Goal: Information Seeking & Learning: Learn about a topic

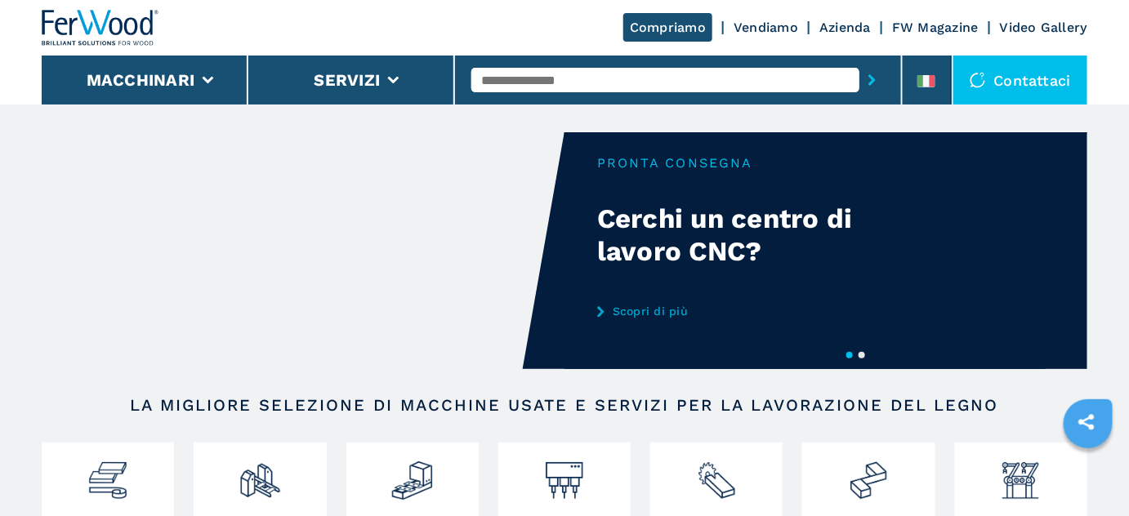
scroll to position [148, 0]
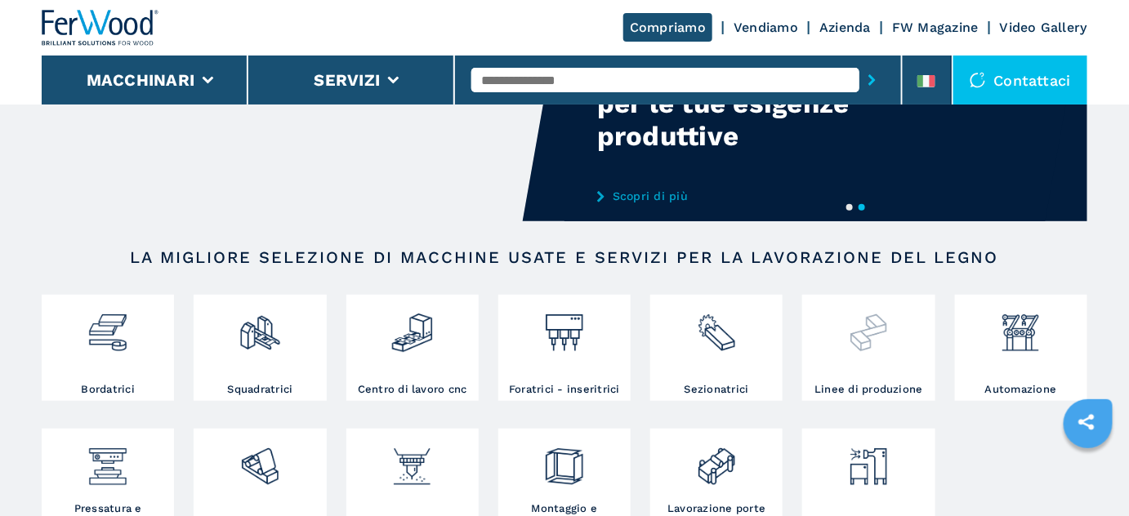
click at [873, 341] on img at bounding box center [868, 327] width 43 height 56
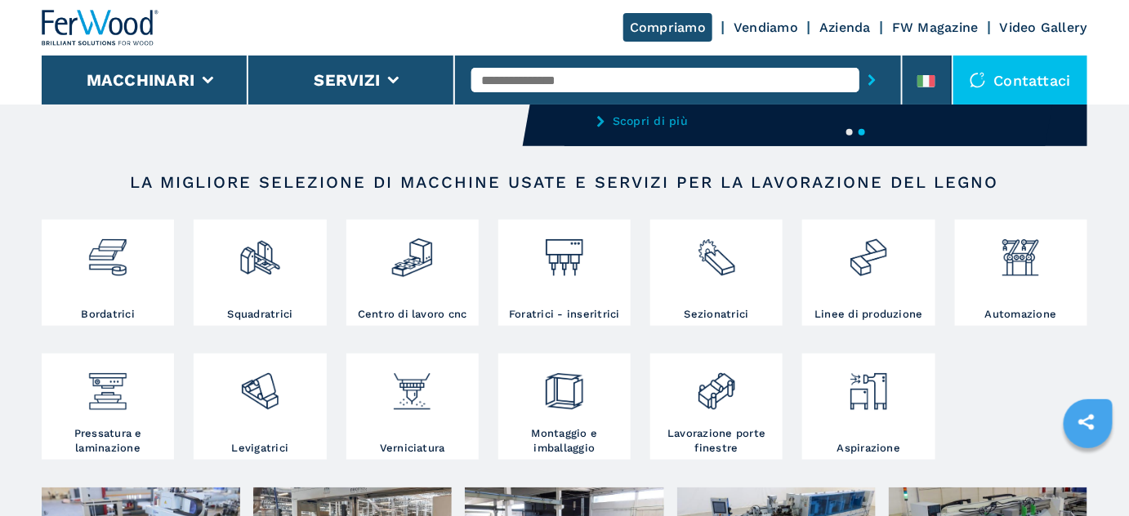
scroll to position [222, 0]
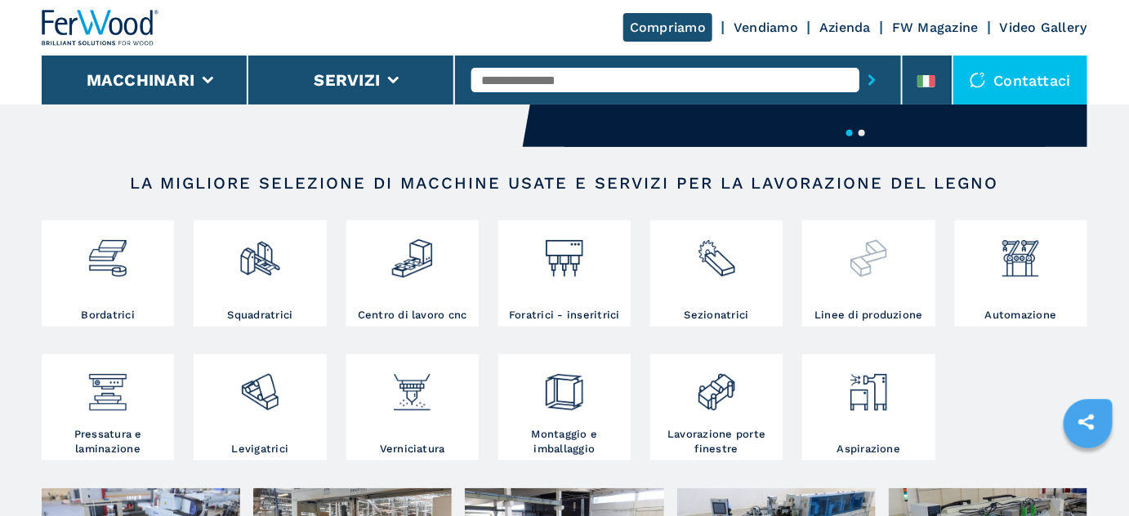
click at [863, 264] on img at bounding box center [868, 253] width 43 height 56
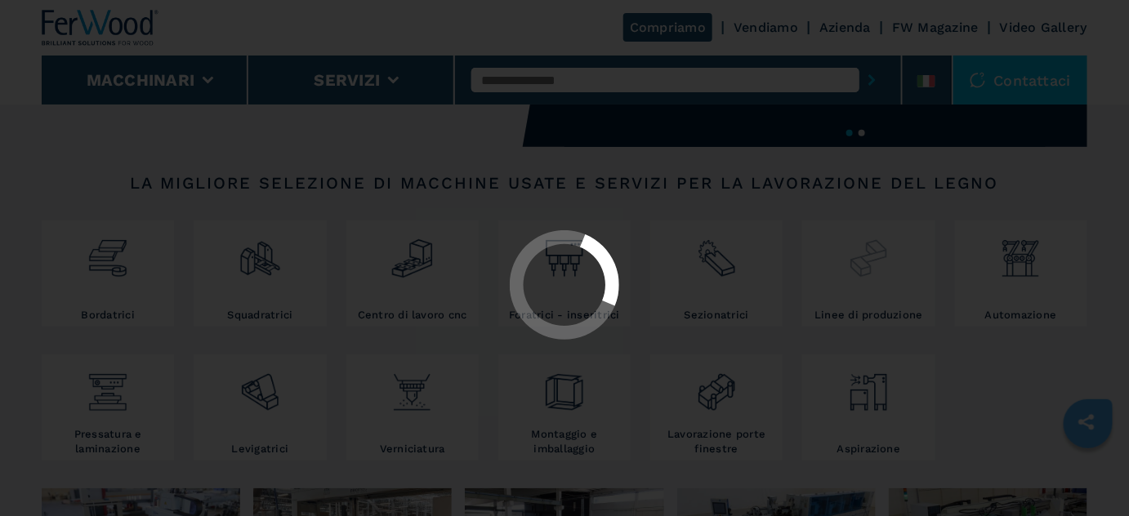
scroll to position [0, 0]
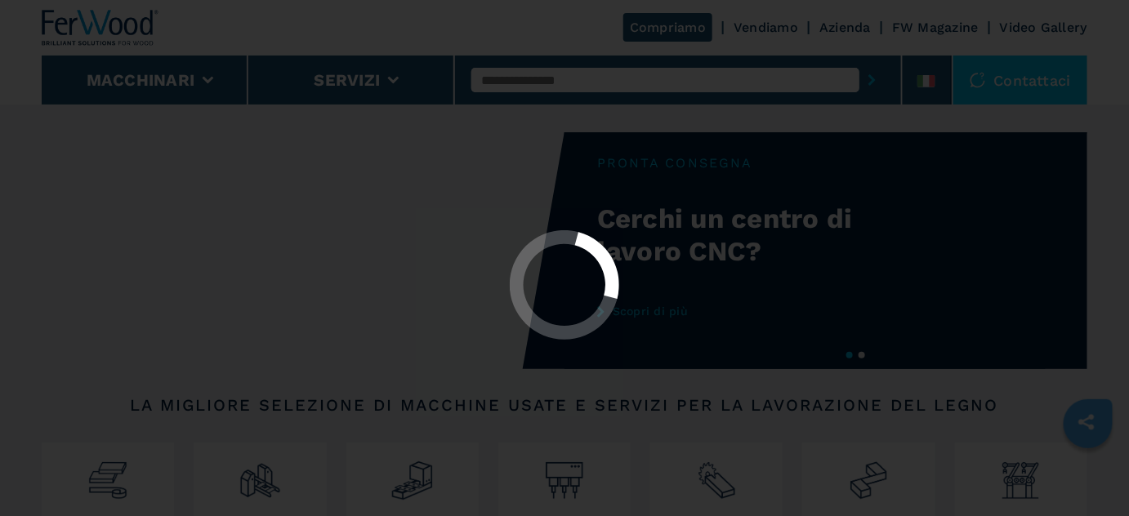
select select "**********"
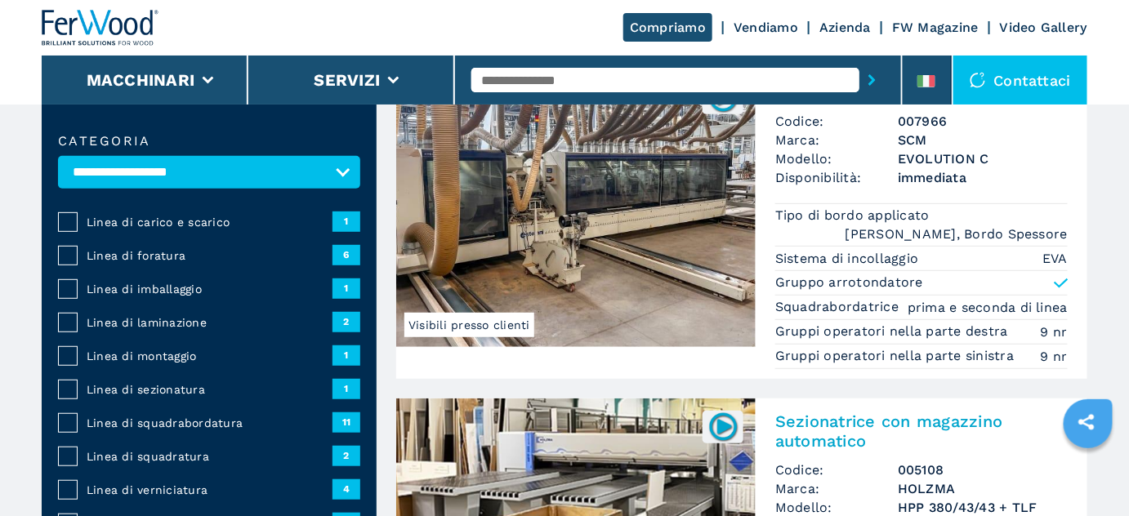
scroll to position [222, 0]
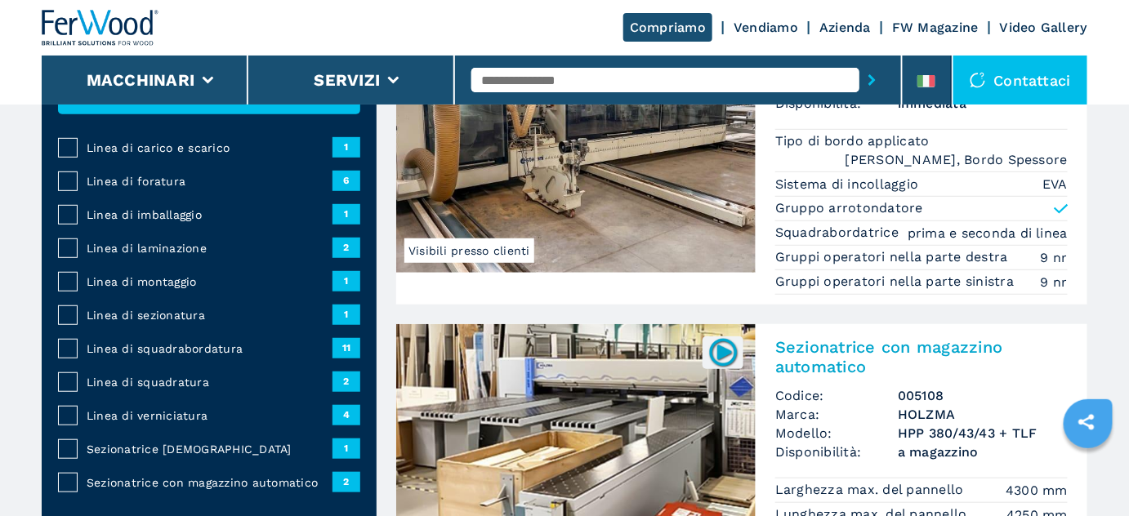
click at [159, 344] on span "Linea di squadrabordatura" at bounding box center [210, 349] width 246 height 16
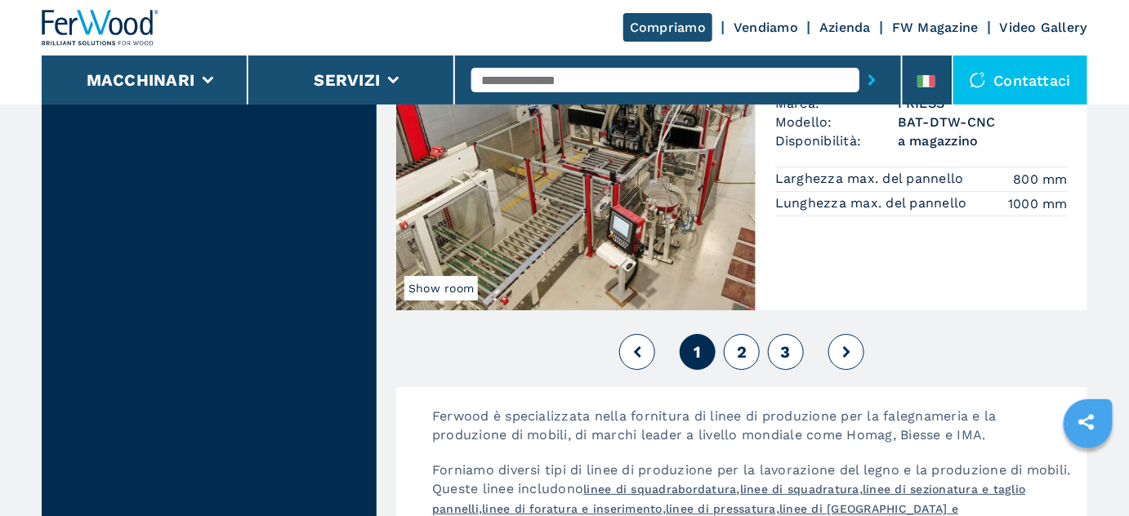
scroll to position [3861, 0]
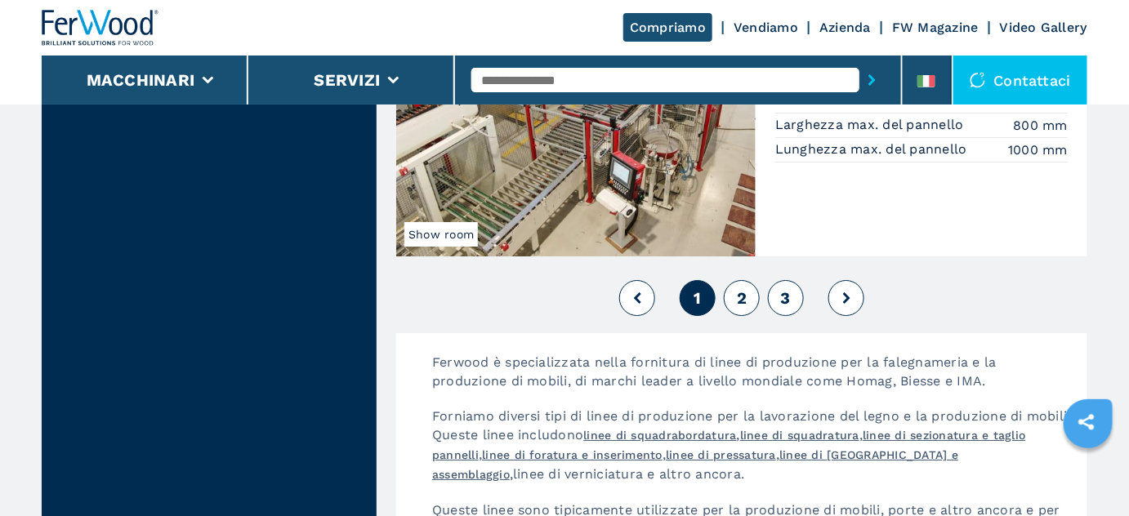
click at [729, 293] on button "2" at bounding box center [742, 298] width 36 height 36
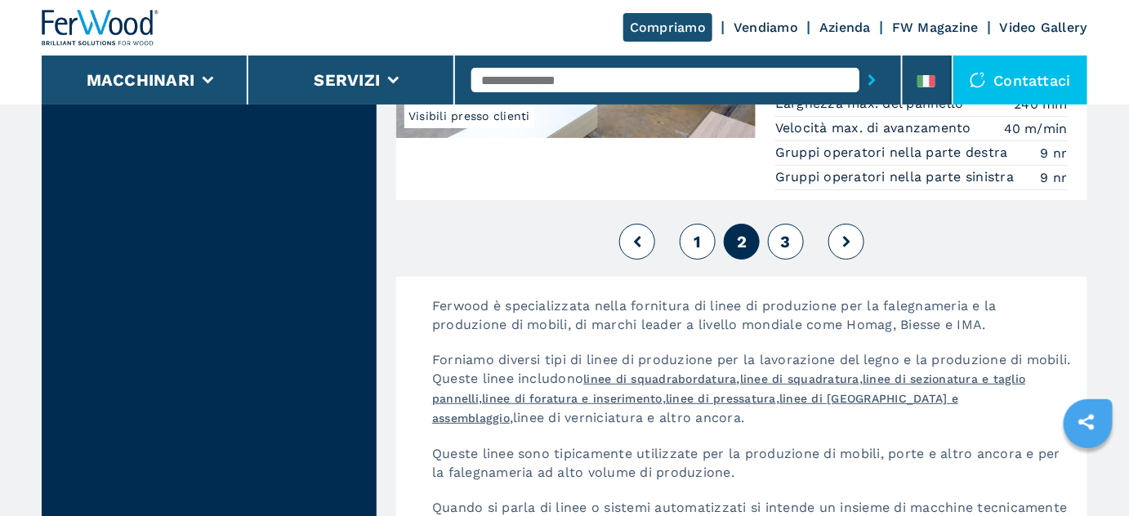
scroll to position [4158, 0]
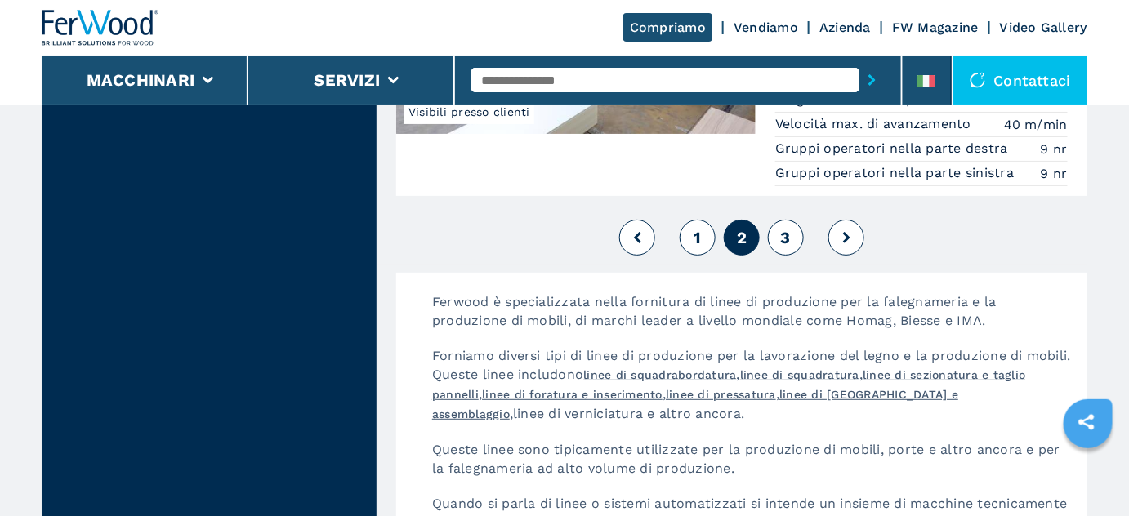
click at [786, 228] on span "3" at bounding box center [786, 238] width 10 height 20
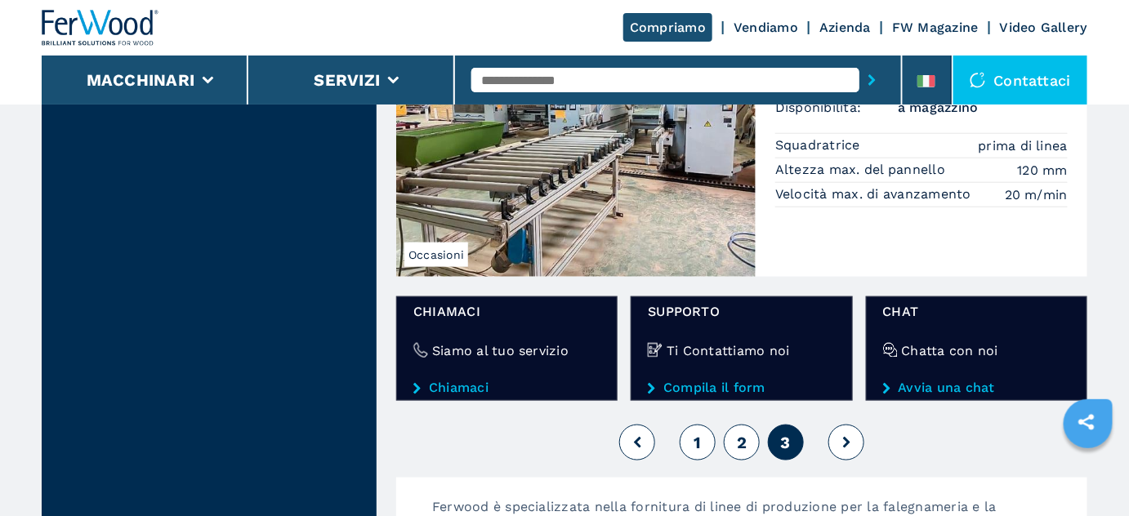
scroll to position [2673, 0]
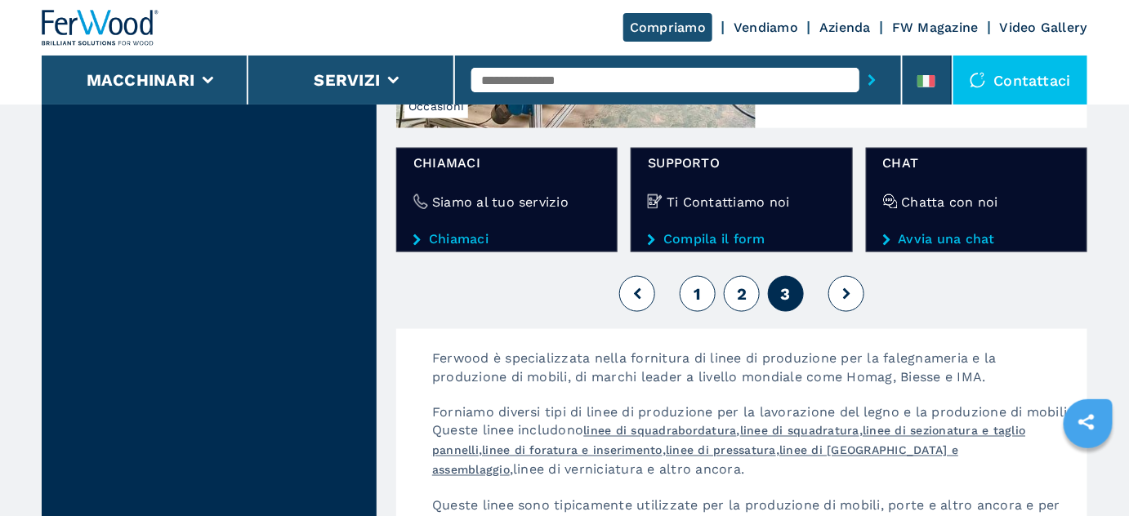
click at [852, 276] on button at bounding box center [846, 294] width 36 height 36
click at [704, 276] on button "1" at bounding box center [698, 294] width 36 height 36
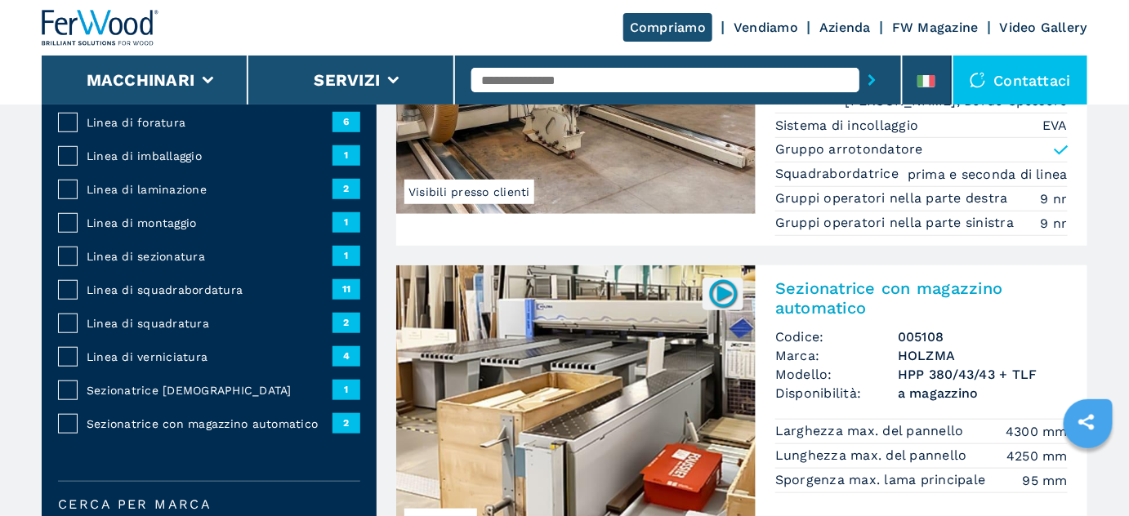
scroll to position [297, 0]
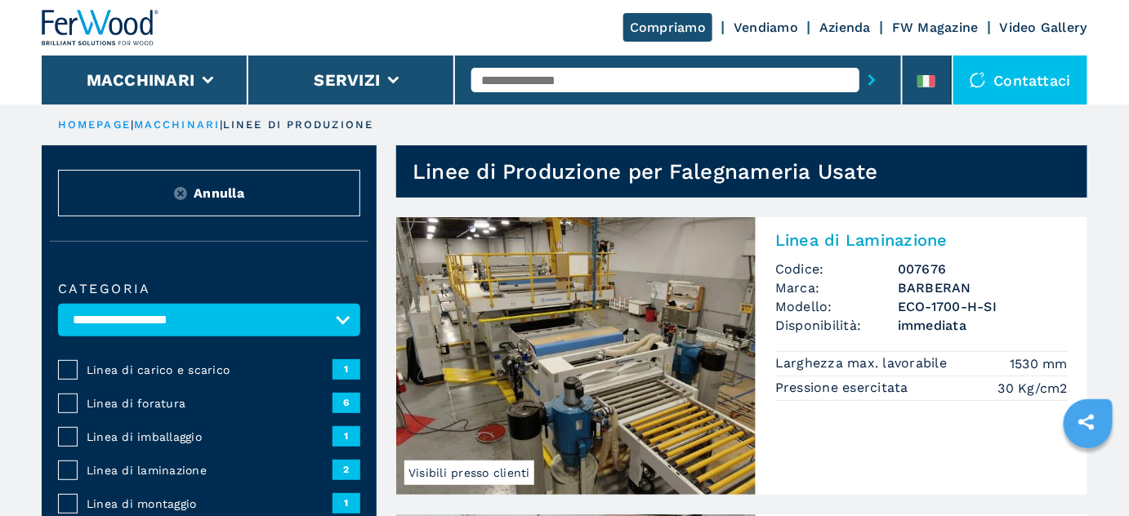
click at [177, 191] on img at bounding box center [180, 193] width 13 height 13
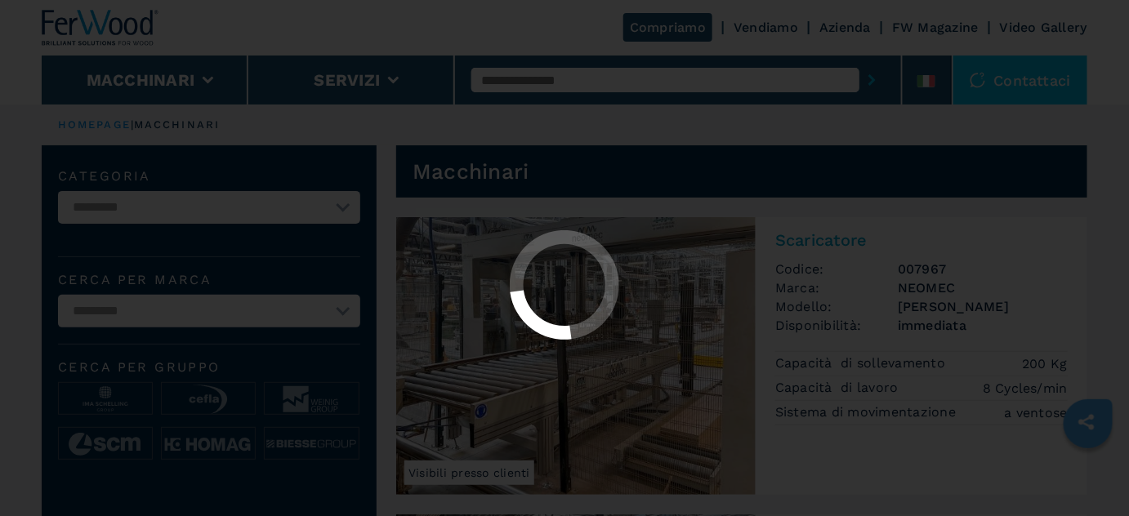
select select "**********"
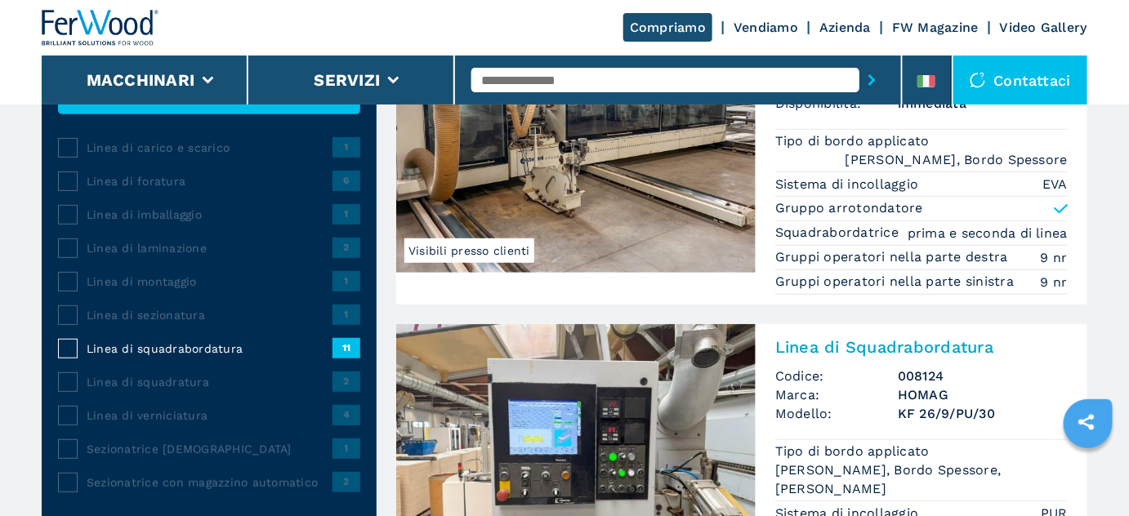
scroll to position [148, 0]
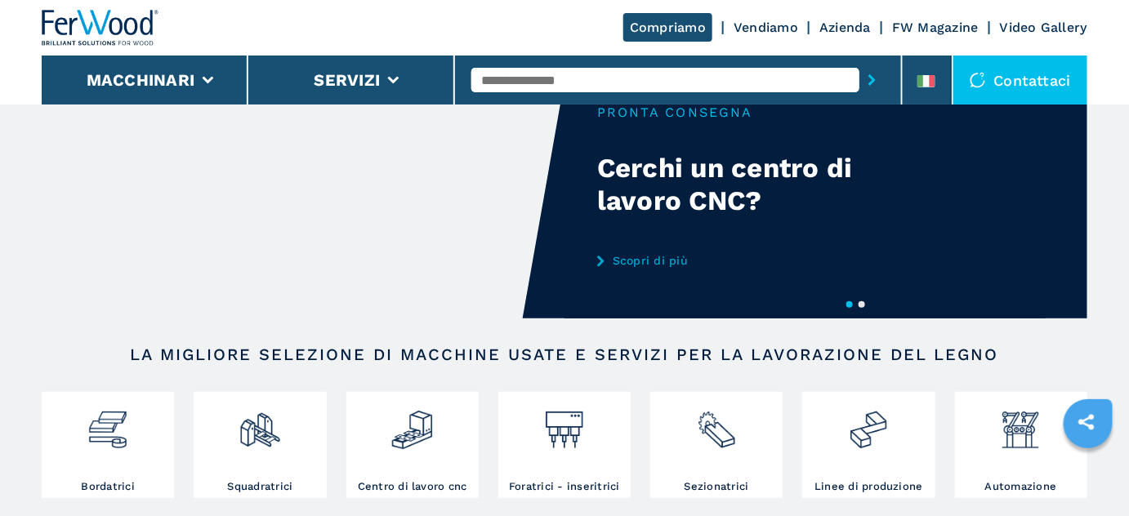
scroll to position [74, 0]
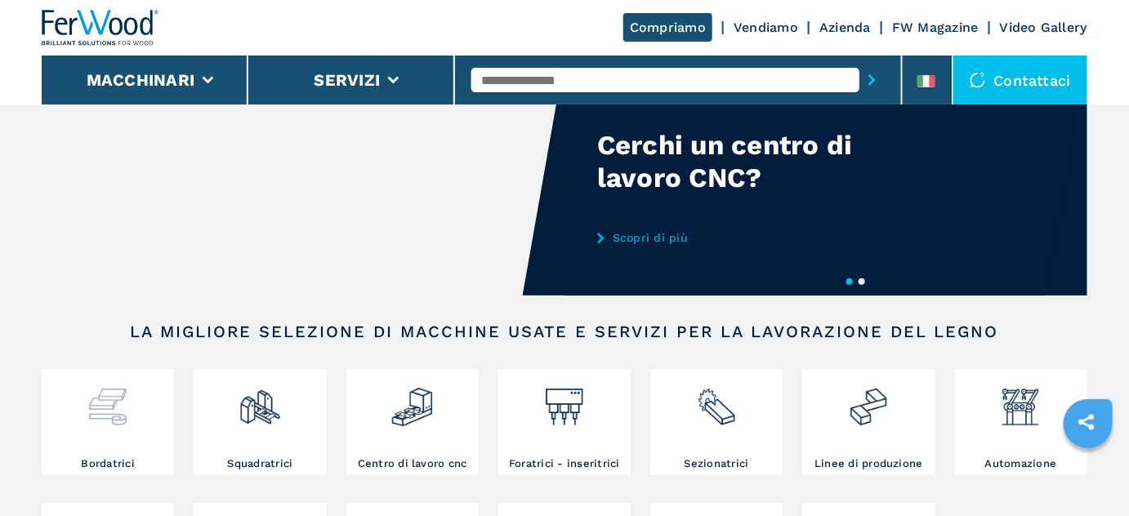
click at [96, 402] on img at bounding box center [107, 401] width 43 height 56
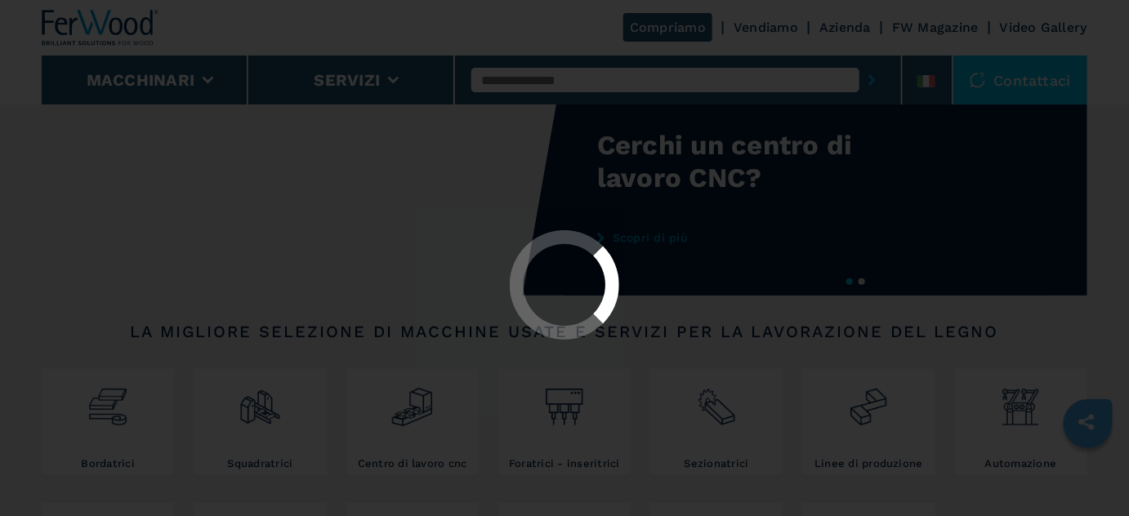
scroll to position [0, 0]
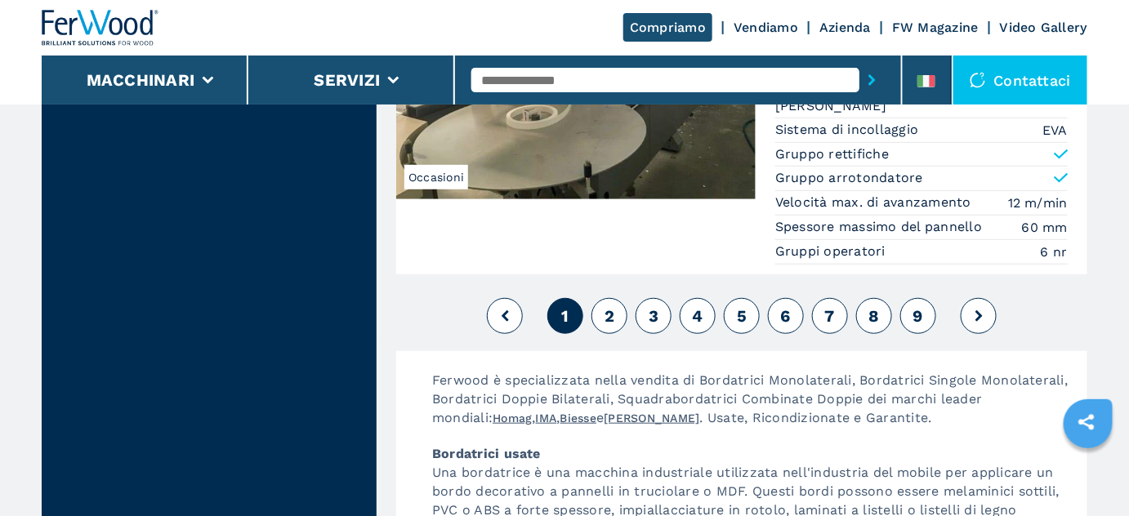
scroll to position [4381, 0]
click at [611, 306] on span "2" at bounding box center [609, 316] width 10 height 20
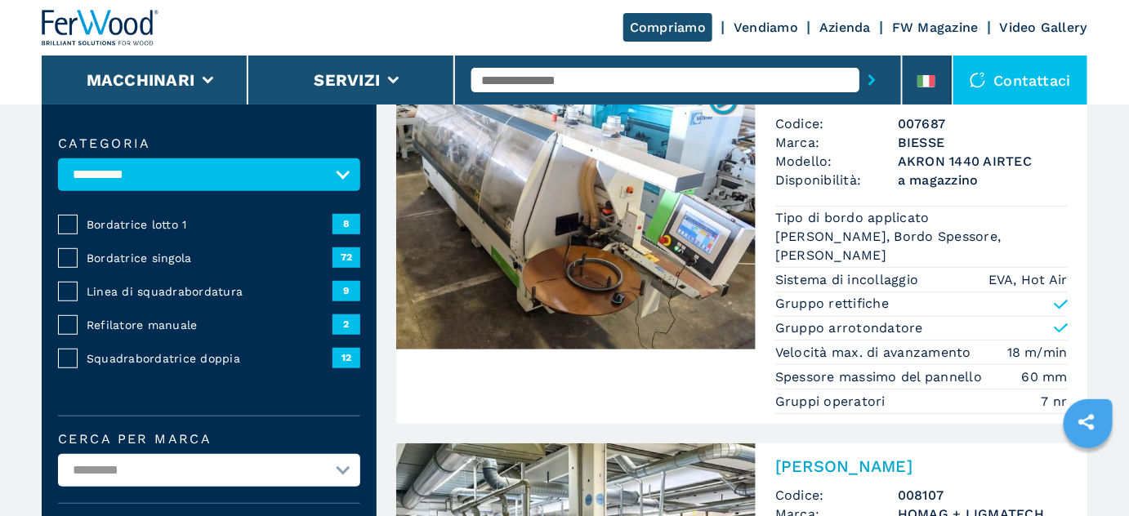
scroll to position [148, 0]
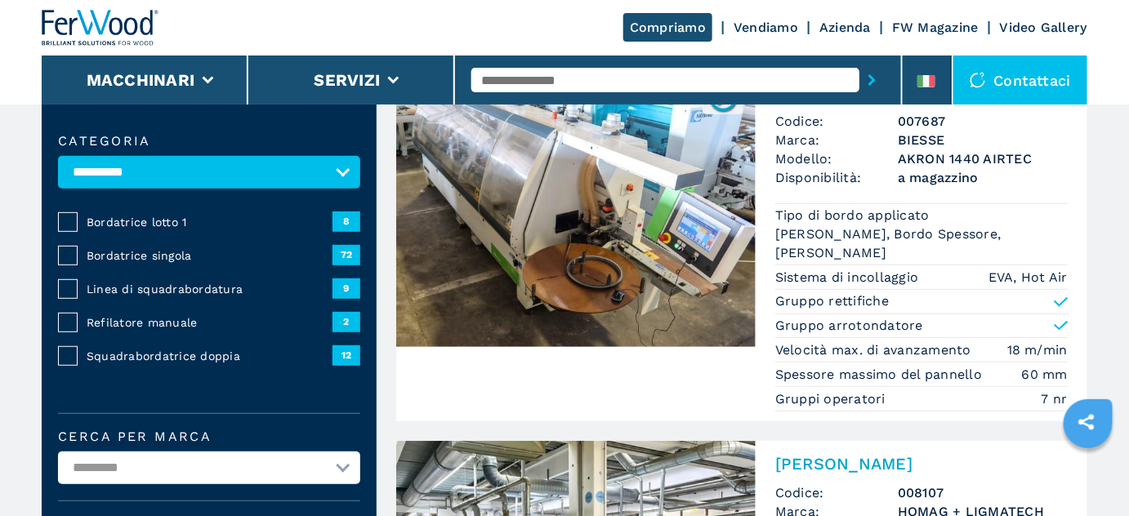
click at [159, 223] on span "Bordatrice lotto 1" at bounding box center [210, 222] width 246 height 16
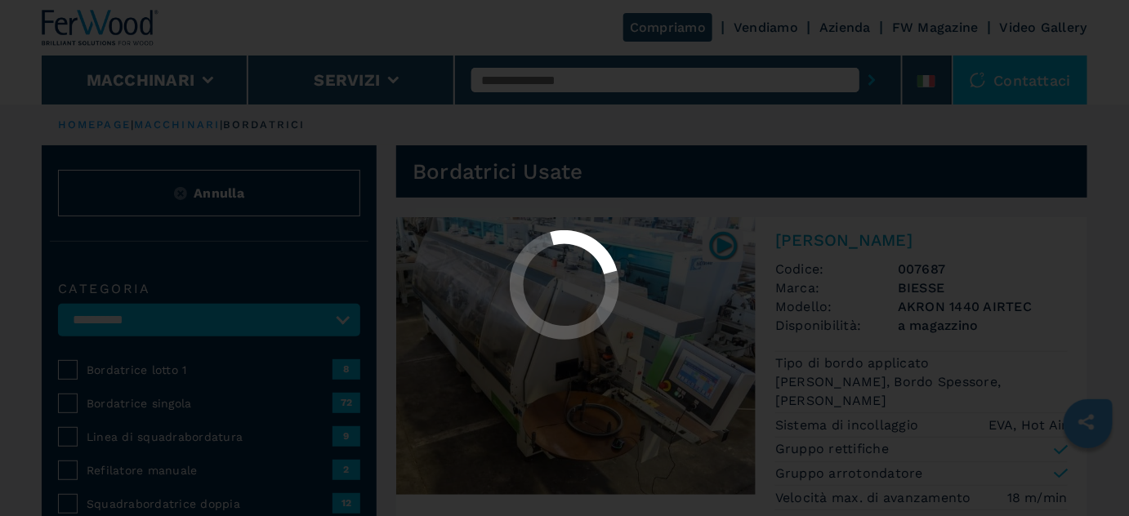
select select "**********"
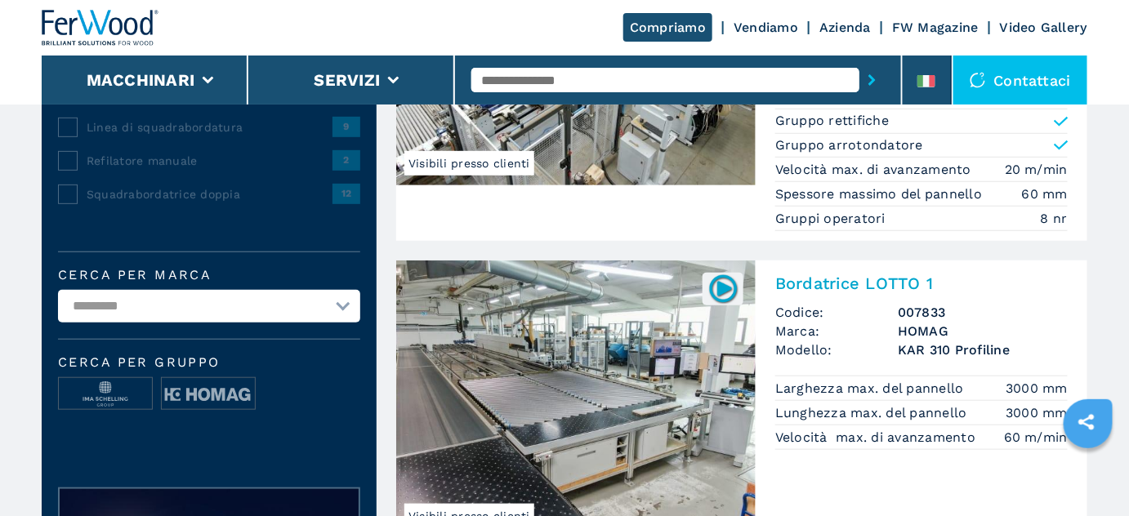
scroll to position [297, 0]
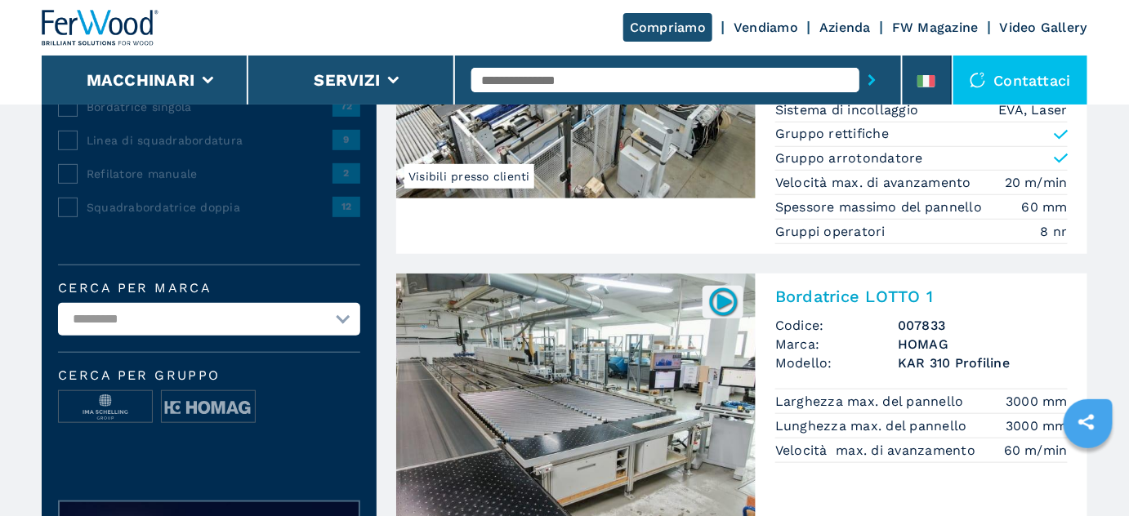
click at [649, 381] on img at bounding box center [575, 413] width 359 height 278
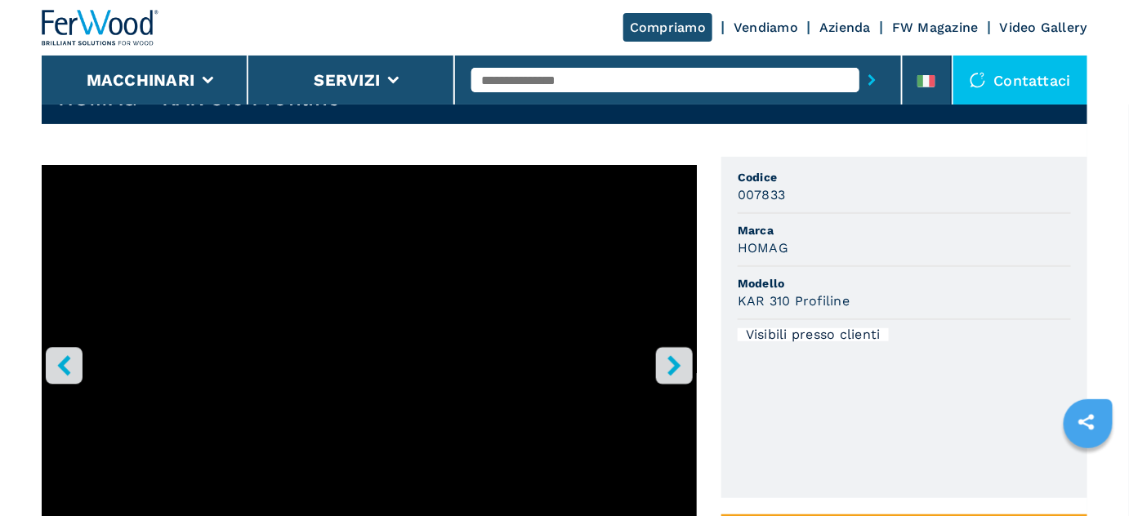
scroll to position [74, 0]
click at [56, 363] on icon "left-button" at bounding box center [64, 365] width 20 height 20
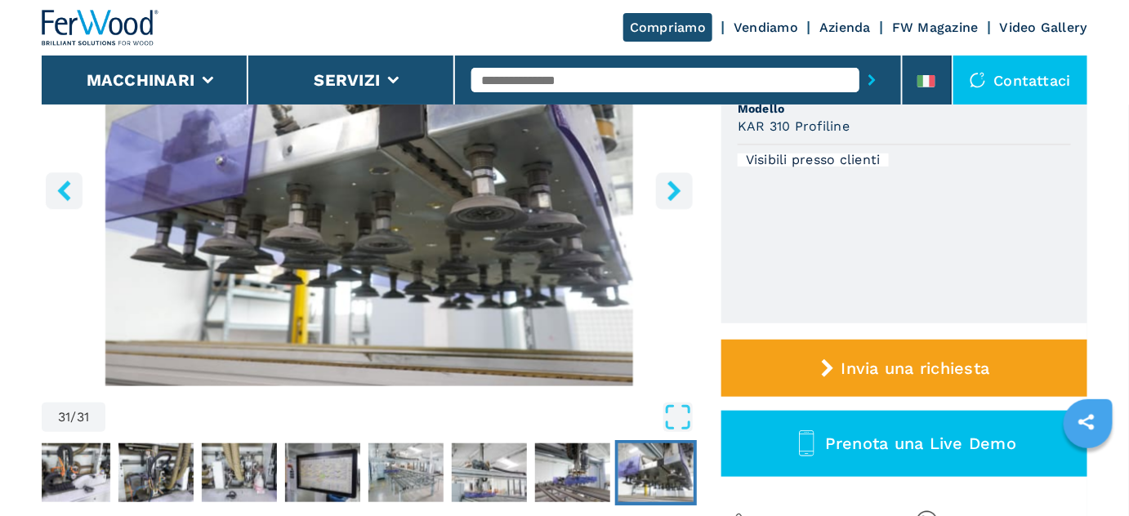
scroll to position [222, 0]
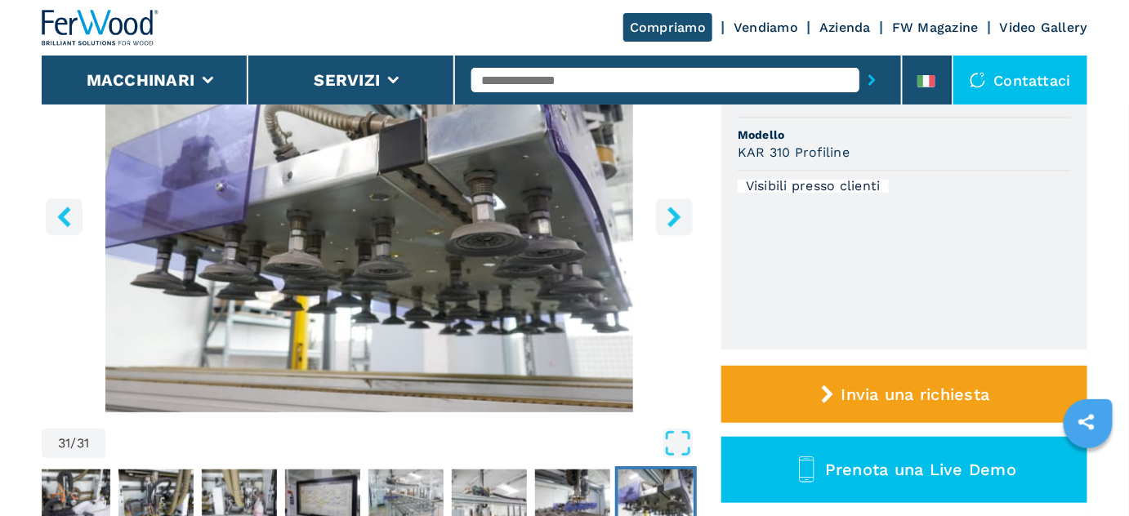
click at [670, 215] on icon "right-button" at bounding box center [674, 217] width 20 height 20
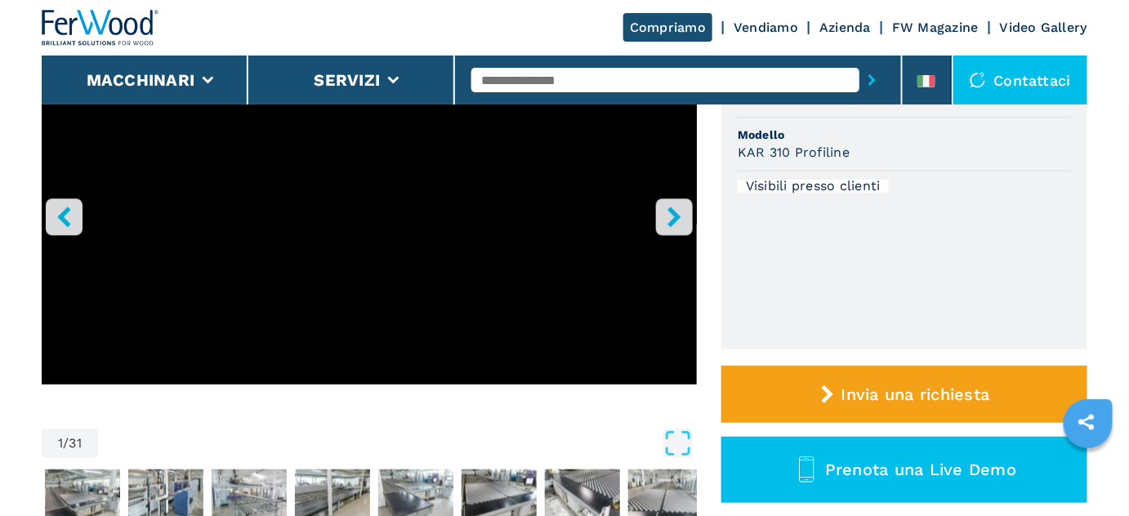
click at [667, 215] on icon "right-button" at bounding box center [674, 217] width 20 height 20
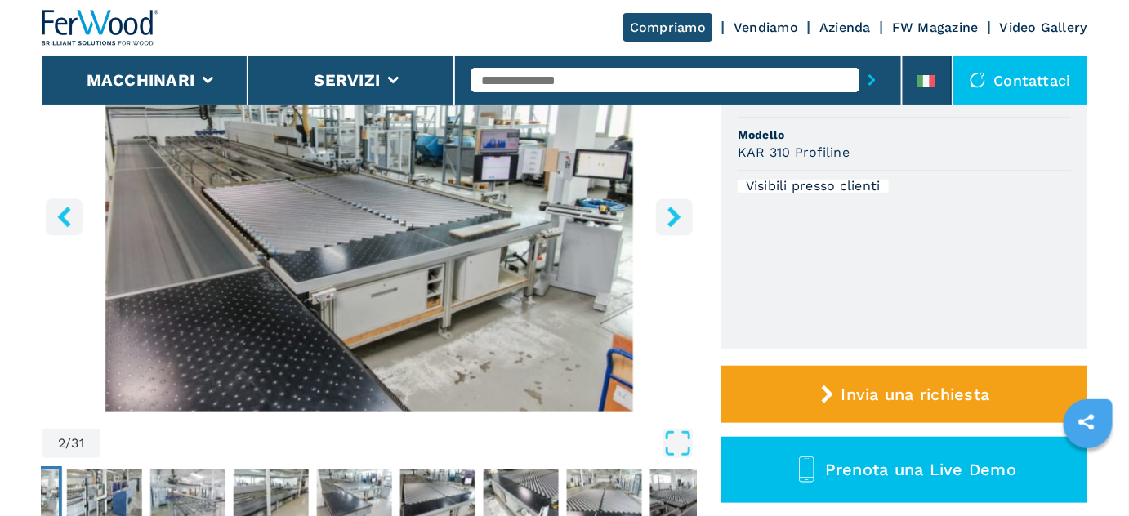
click at [667, 215] on icon "right-button" at bounding box center [674, 217] width 20 height 20
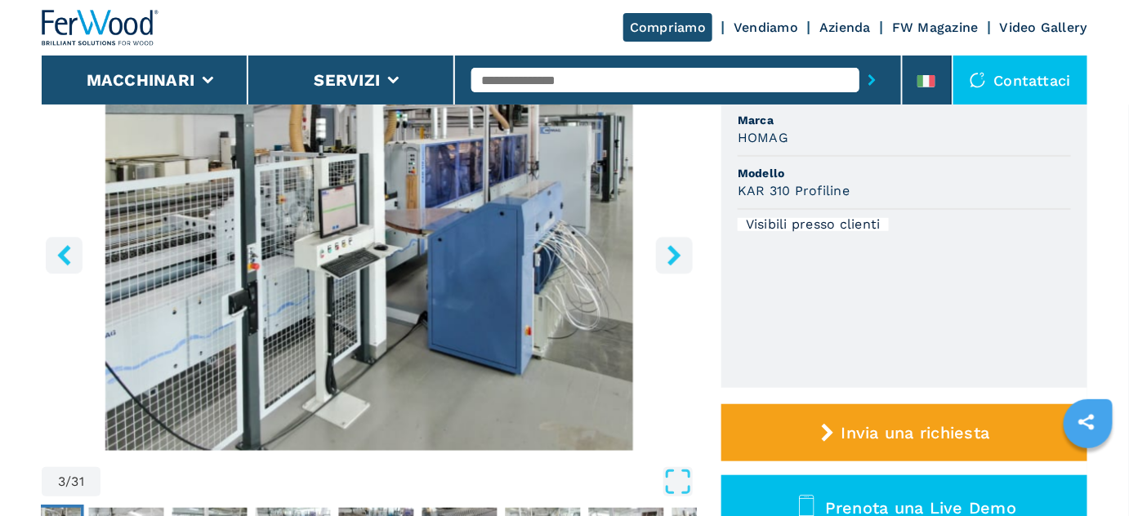
scroll to position [148, 0]
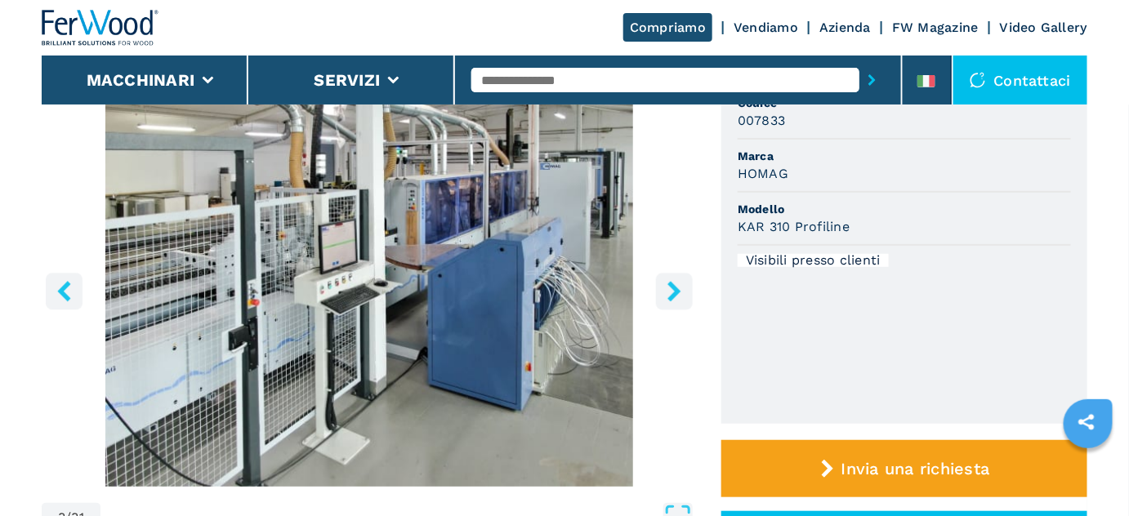
click at [664, 283] on icon "right-button" at bounding box center [674, 291] width 20 height 20
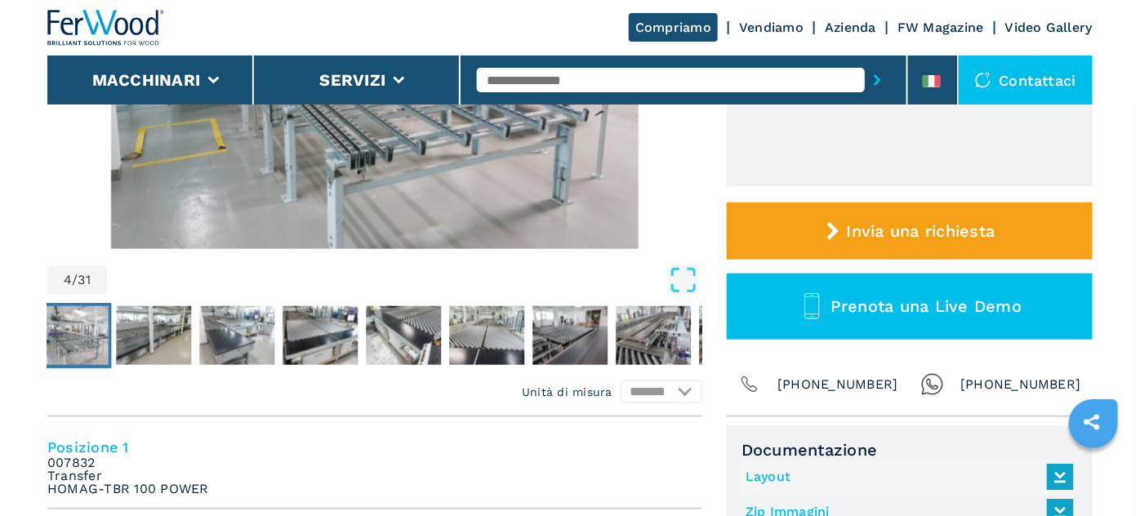
scroll to position [520, 0]
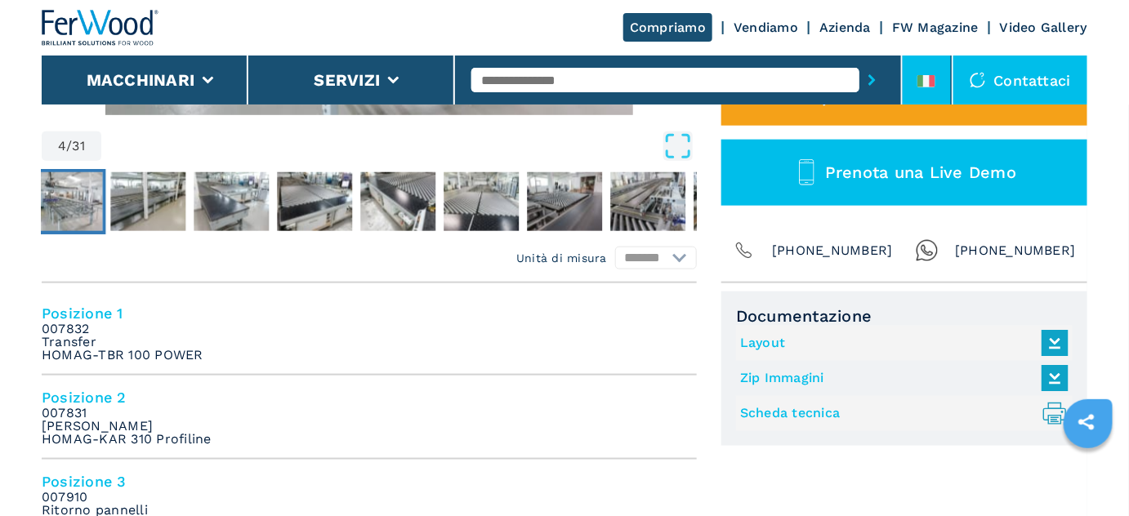
click at [923, 73] on li at bounding box center [927, 80] width 49 height 49
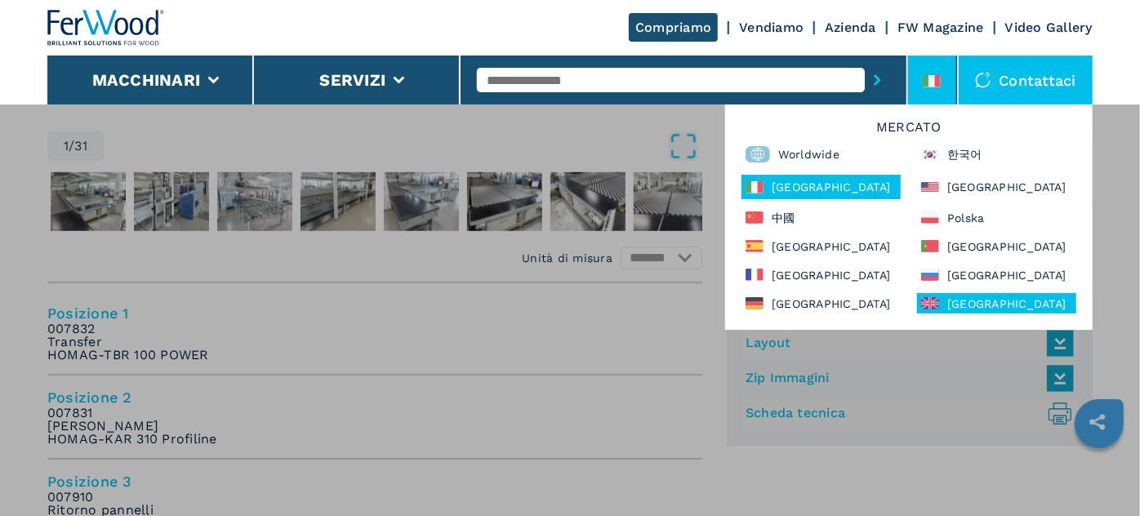
click at [974, 306] on div "United Kingdom" at bounding box center [996, 303] width 159 height 20
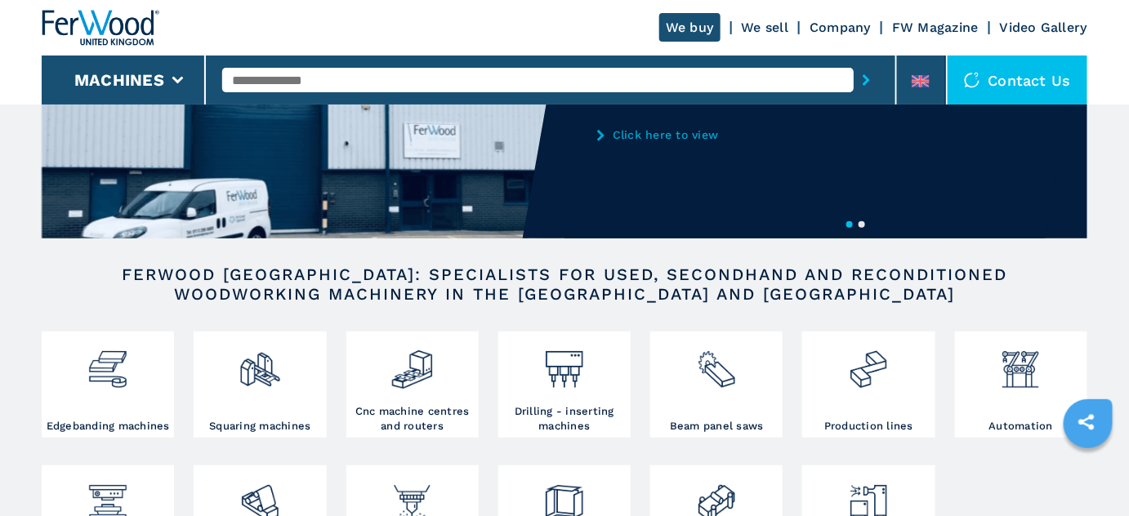
scroll to position [148, 0]
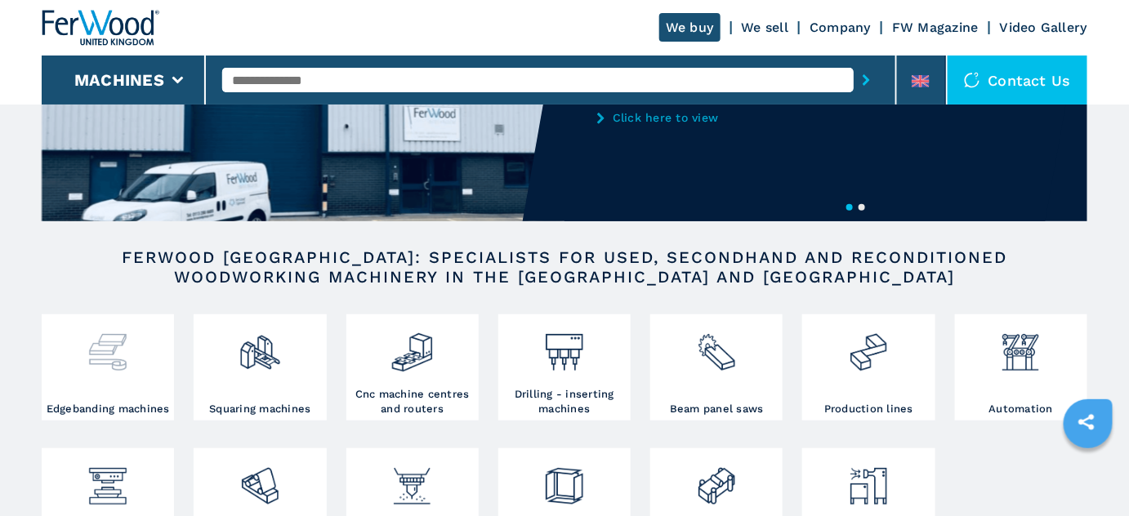
click at [103, 347] on img at bounding box center [107, 347] width 43 height 56
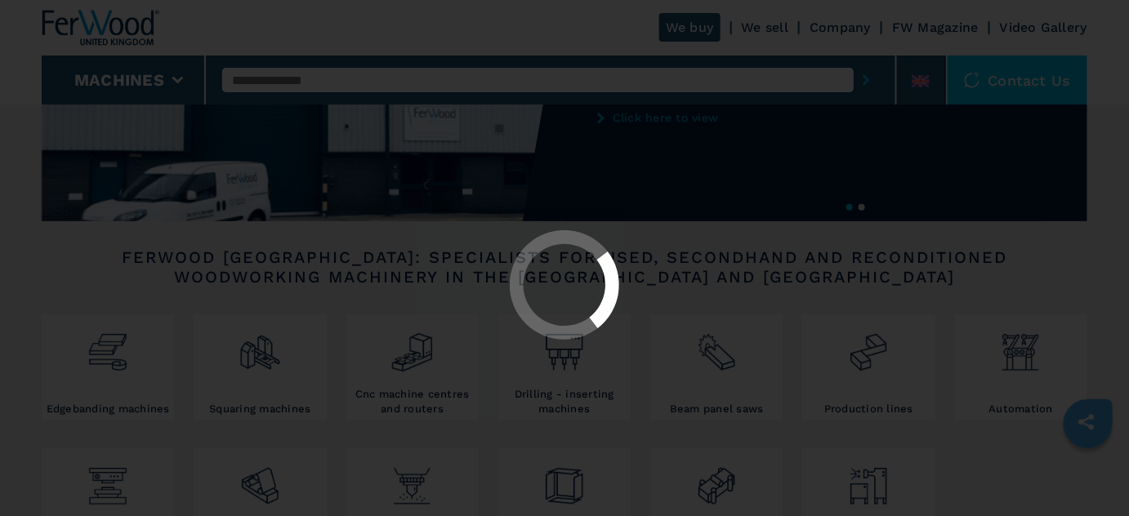
select select "**********"
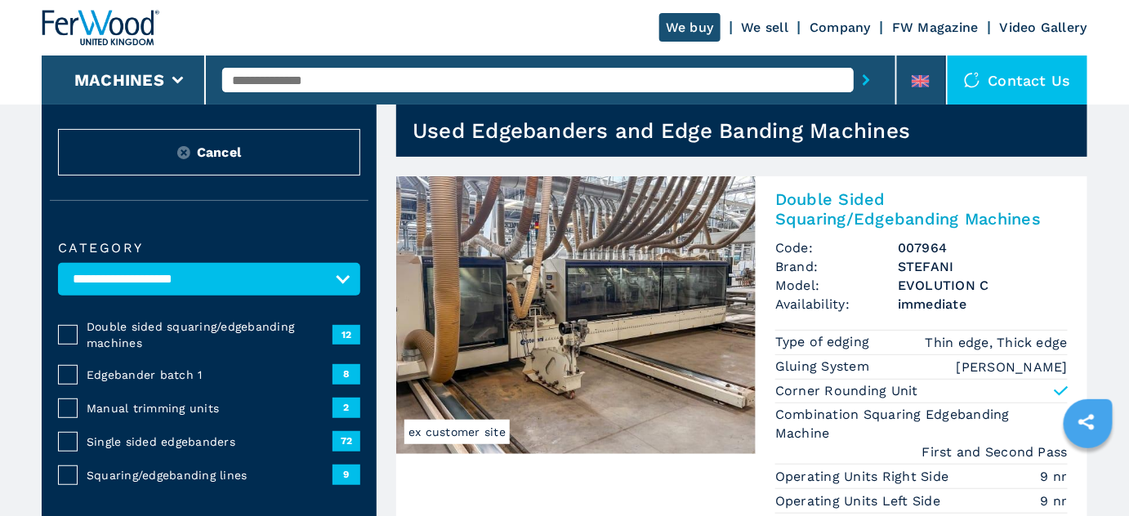
scroll to position [74, 0]
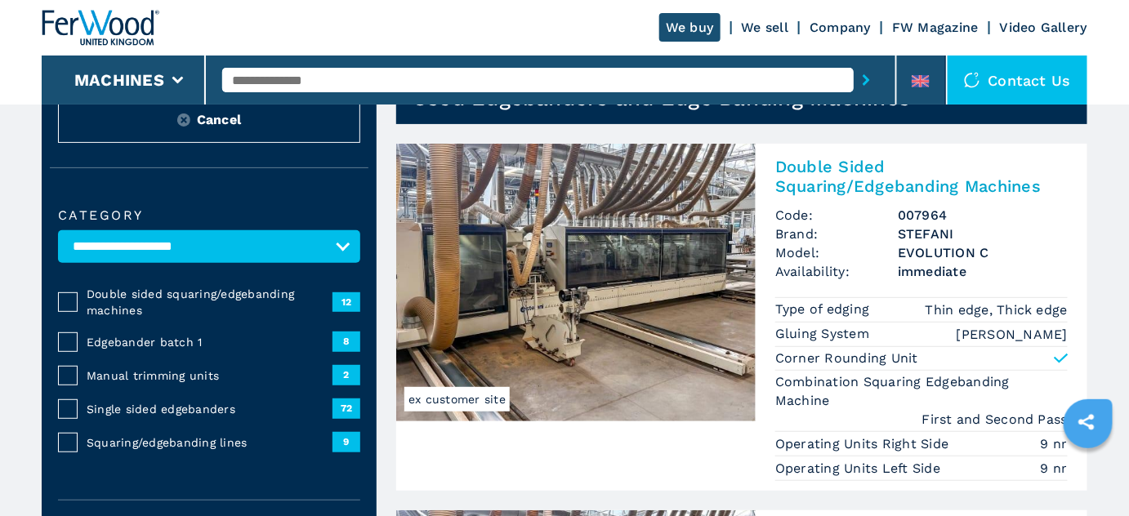
click at [161, 338] on span "Edgebander batch 1" at bounding box center [210, 342] width 246 height 16
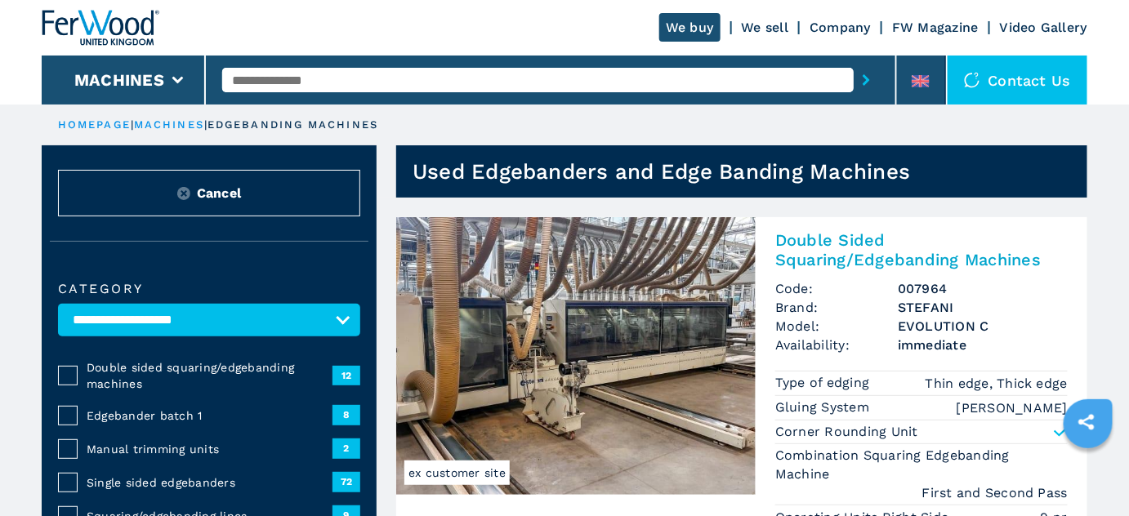
scroll to position [87, 0]
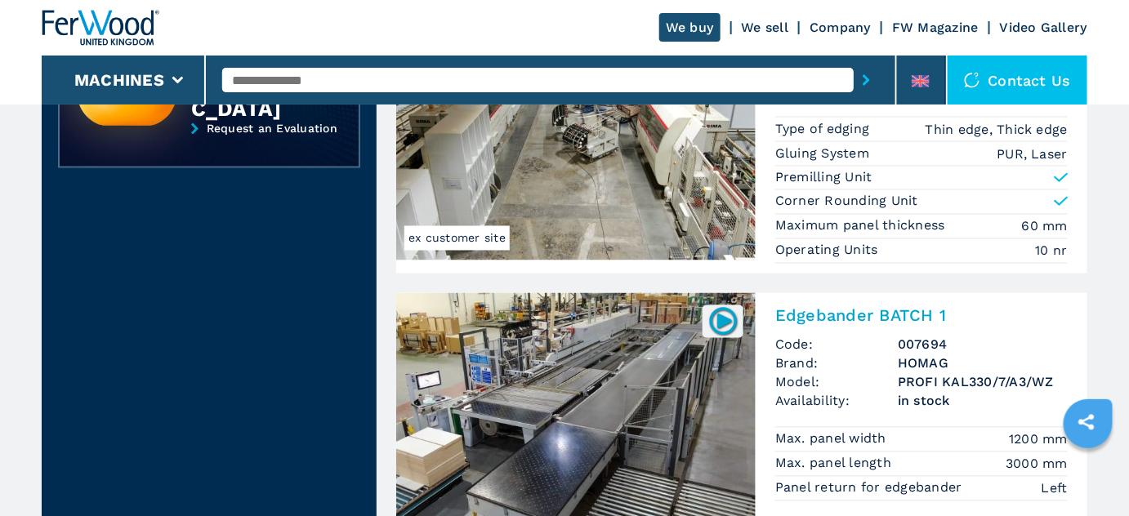
scroll to position [965, 0]
